Goal: Find specific page/section: Find specific page/section

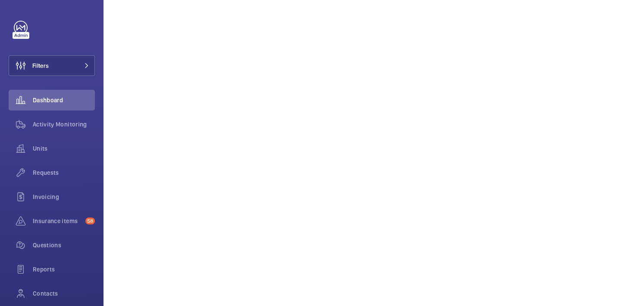
scroll to position [103, 0]
click at [33, 64] on span "Filters" at bounding box center [40, 65] width 16 height 9
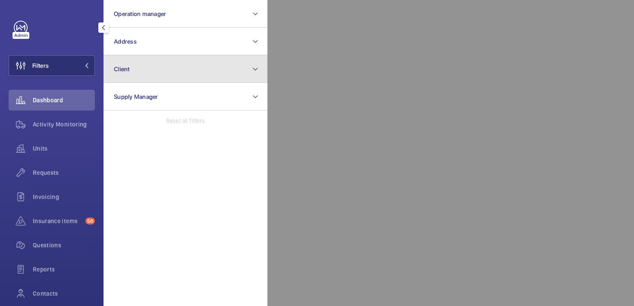
click at [137, 73] on button "Client" at bounding box center [185, 69] width 164 height 28
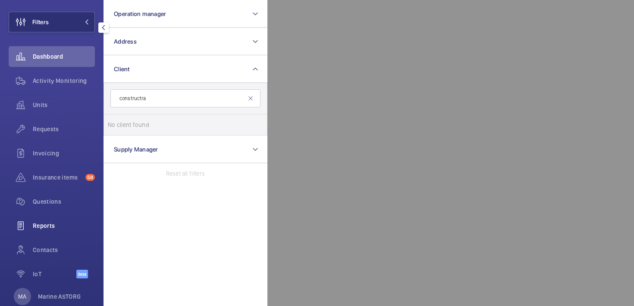
scroll to position [63, 0]
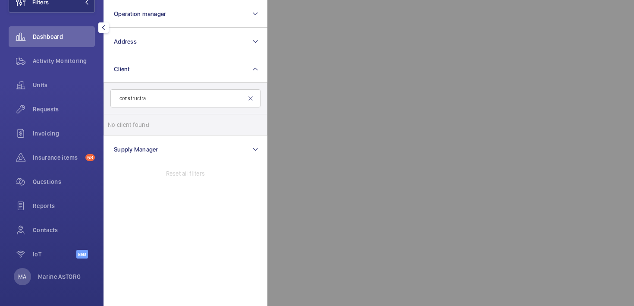
type input "constructra"
click at [19, 285] on div "Filters Operation manager Address Client constructra No client found Reset Supp…" at bounding box center [51, 153] width 103 height 306
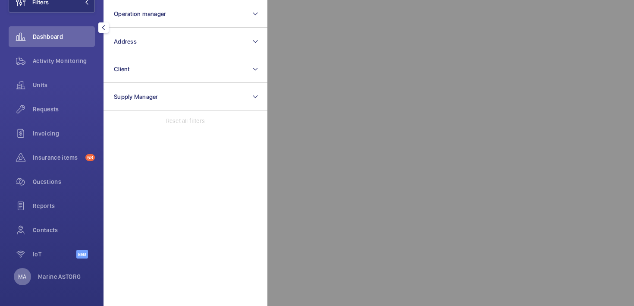
click at [22, 278] on p "MA" at bounding box center [22, 276] width 8 height 9
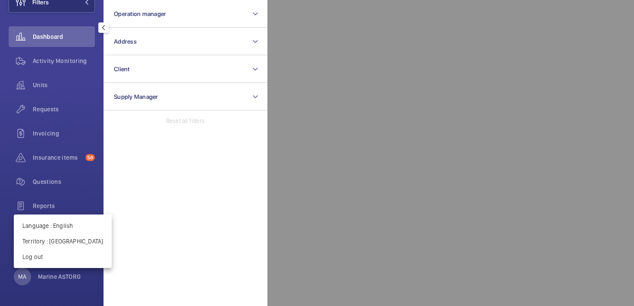
click at [190, 195] on div at bounding box center [317, 153] width 634 height 306
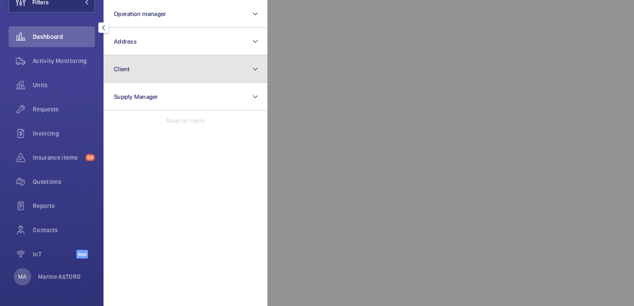
click at [150, 66] on button "Client" at bounding box center [185, 69] width 164 height 28
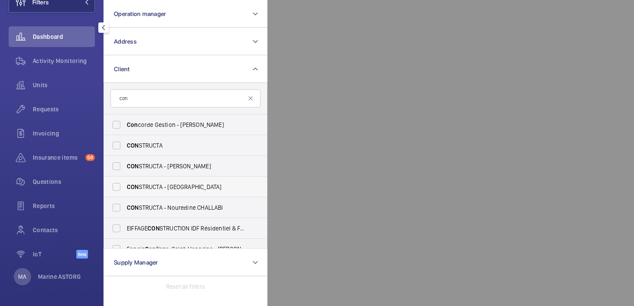
type input "con"
click at [162, 181] on label "CON STRUCTA - LYON" at bounding box center [179, 186] width 150 height 21
click at [125, 181] on input "CON STRUCTA - LYON" at bounding box center [116, 186] width 17 height 17
checkbox input "true"
click at [36, 230] on span "Contacts" at bounding box center [64, 229] width 62 height 9
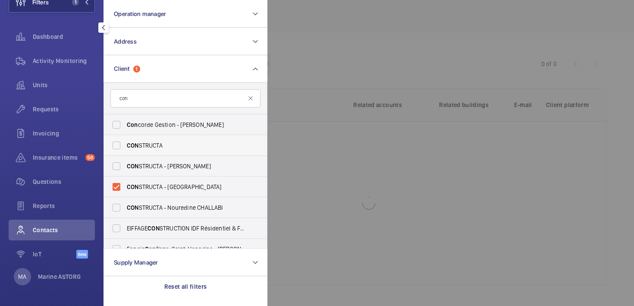
scroll to position [4, 0]
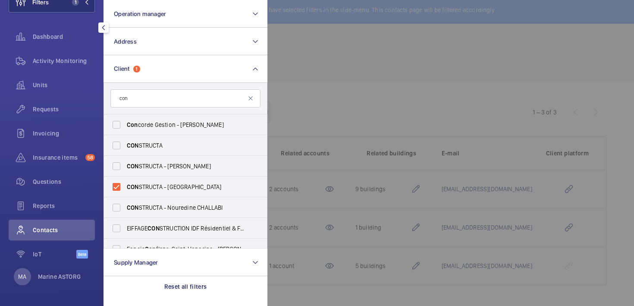
click at [351, 99] on div at bounding box center [584, 153] width 634 height 306
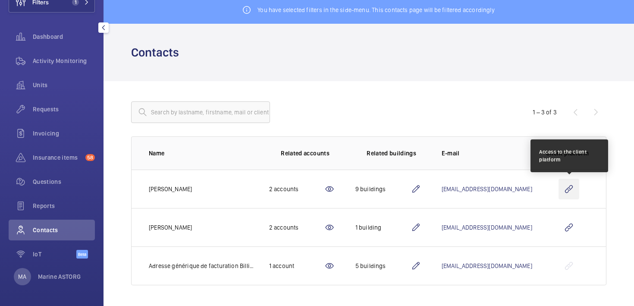
click at [568, 191] on wm-front-icon-button at bounding box center [568, 188] width 21 height 21
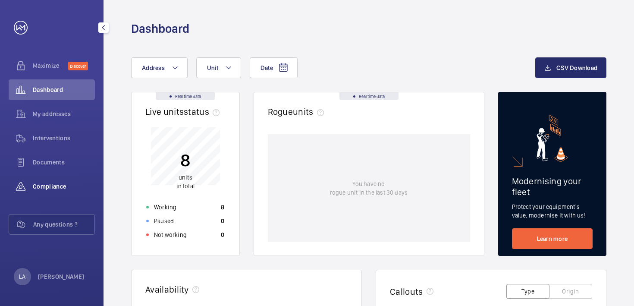
click at [45, 182] on span "Compliance" at bounding box center [64, 186] width 62 height 9
